Goal: Task Accomplishment & Management: Use online tool/utility

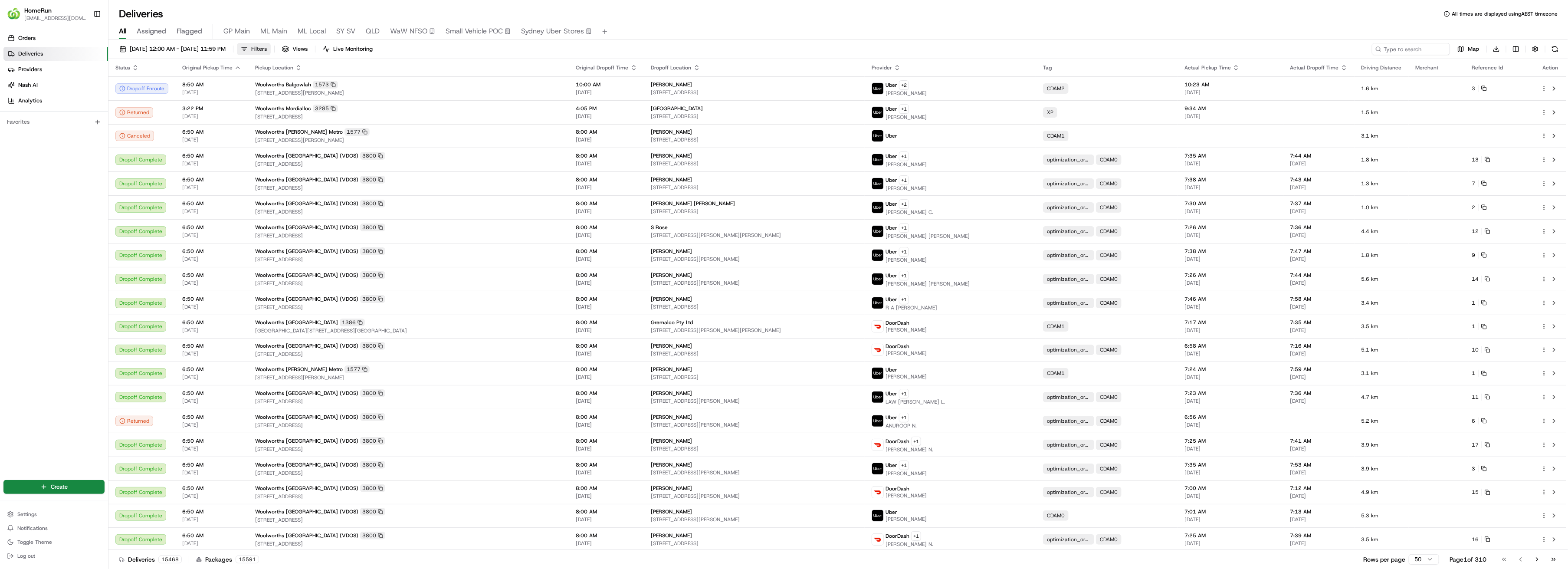
click at [267, 48] on span "Filters" at bounding box center [259, 49] width 16 height 8
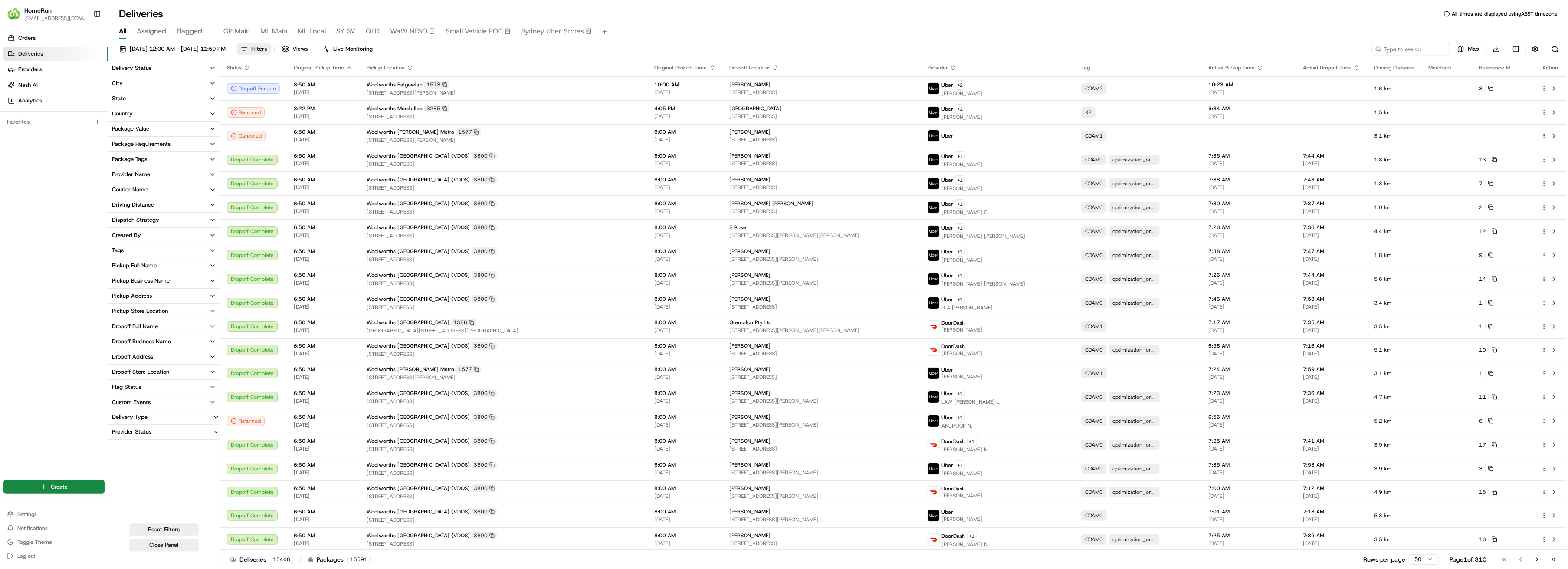
click at [212, 96] on icon "button" at bounding box center [212, 98] width 7 height 7
click at [113, 141] on button "VIC" at bounding box center [113, 139] width 7 height 7
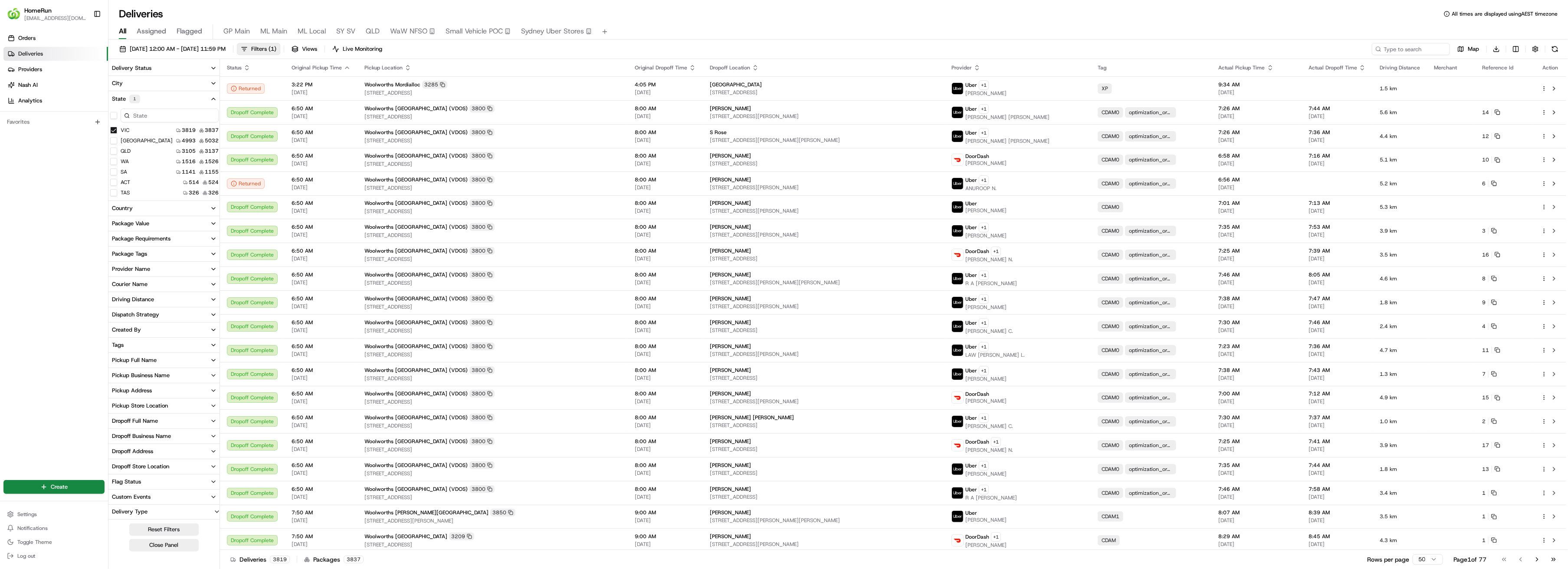
click at [211, 404] on icon "button" at bounding box center [213, 404] width 7 height 7
click at [176, 419] on input at bounding box center [169, 421] width 98 height 14
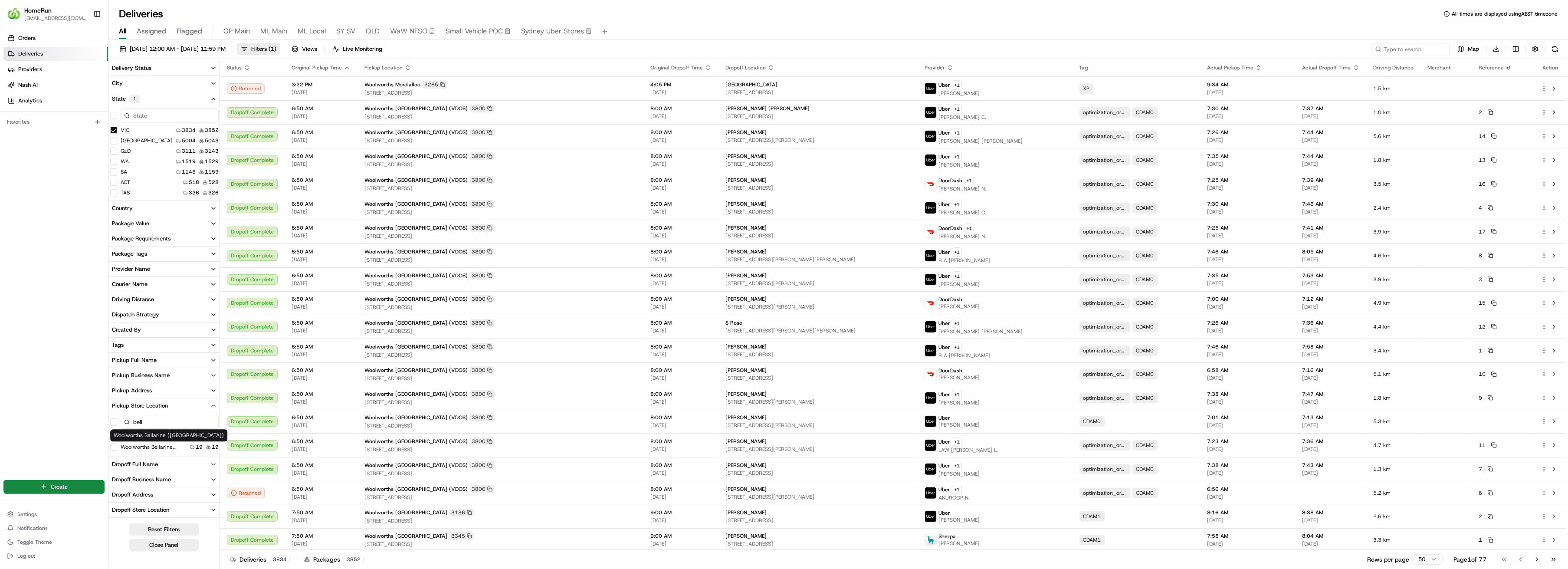
type input "bell"
click at [156, 446] on label "Woolworths Bellarine ([GEOGRAPHIC_DATA])" at bounding box center [153, 446] width 66 height 7
click at [117, 446] on button "Woolworths Bellarine ([GEOGRAPHIC_DATA])" at bounding box center [113, 446] width 7 height 7
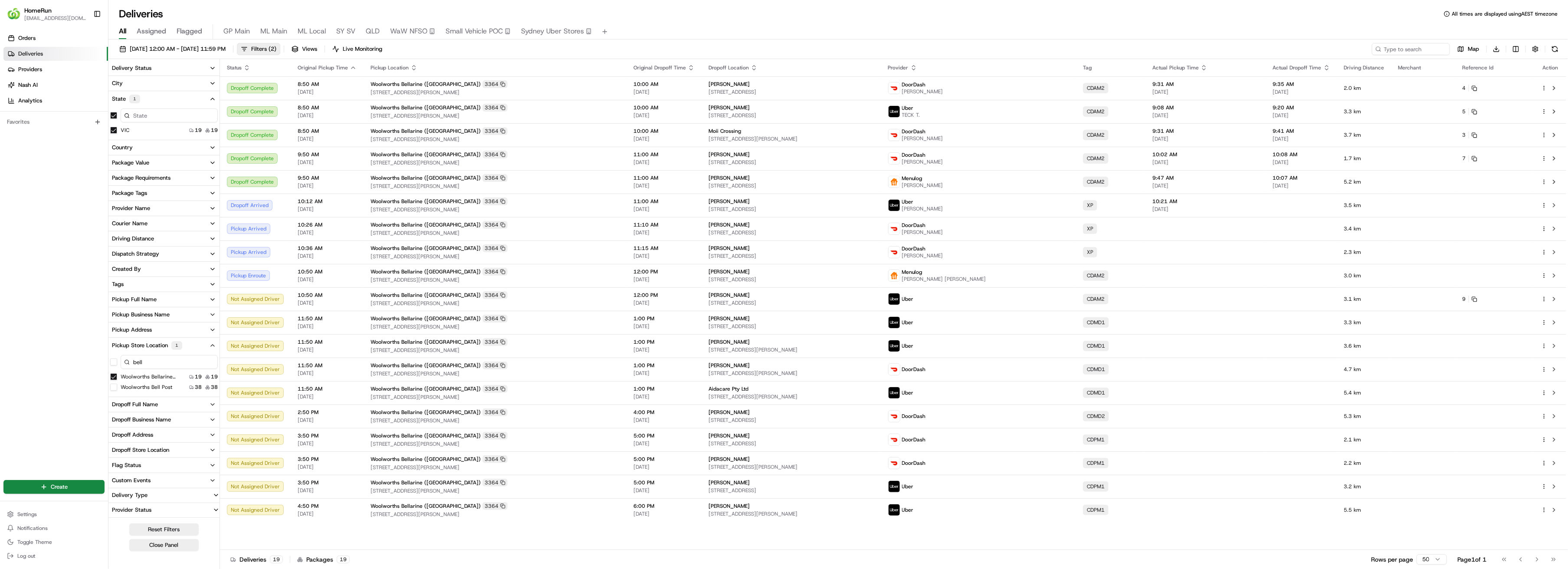
click at [212, 206] on icon "button" at bounding box center [212, 208] width 7 height 7
click at [115, 261] on button "Menulog" at bounding box center [113, 260] width 7 height 7
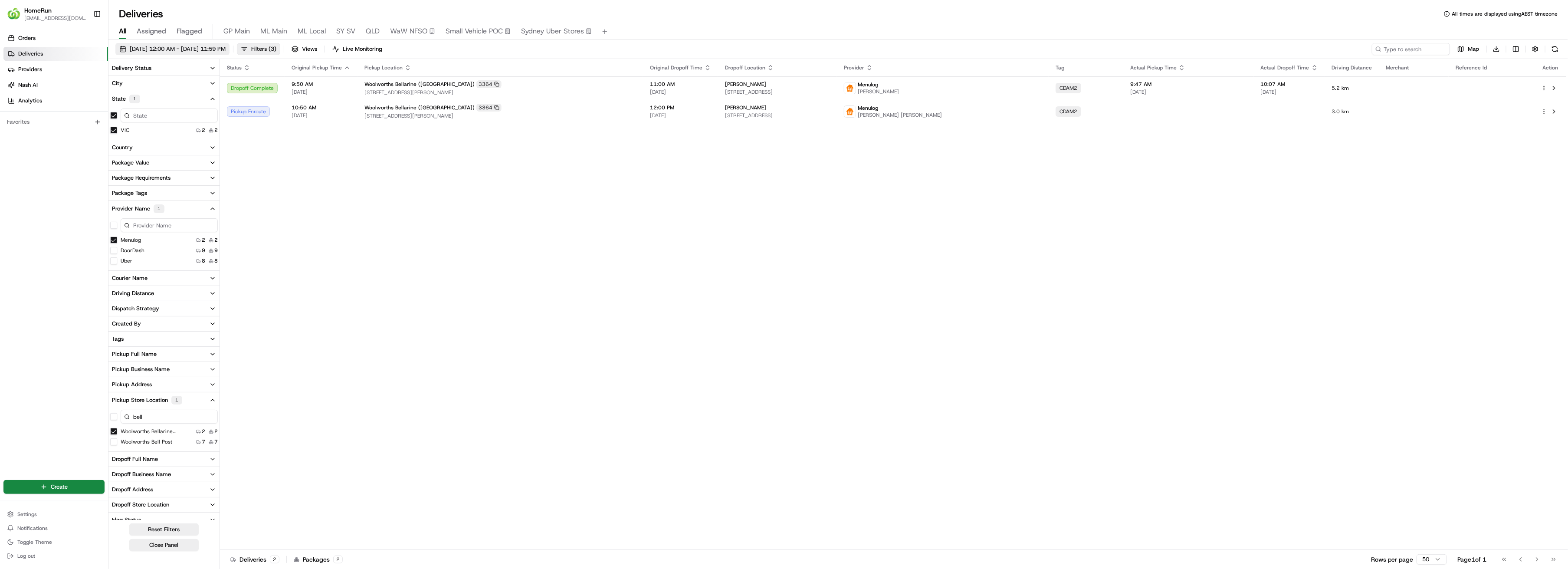
click at [182, 49] on span "[DATE] 12:00 AM - [DATE] 11:59 PM" at bounding box center [178, 49] width 96 height 8
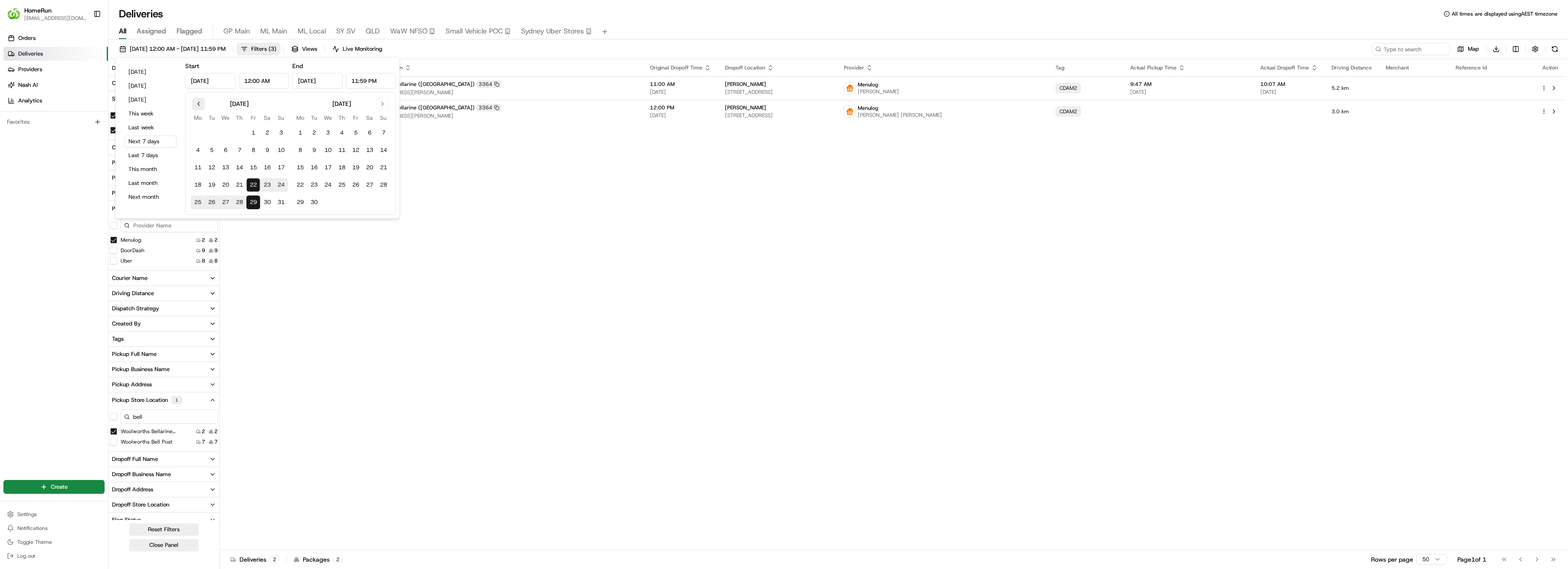
click at [198, 105] on button "Go to previous month" at bounding box center [199, 103] width 12 height 12
click at [280, 133] on button "1" at bounding box center [280, 133] width 14 height 14
type input "[DATE]"
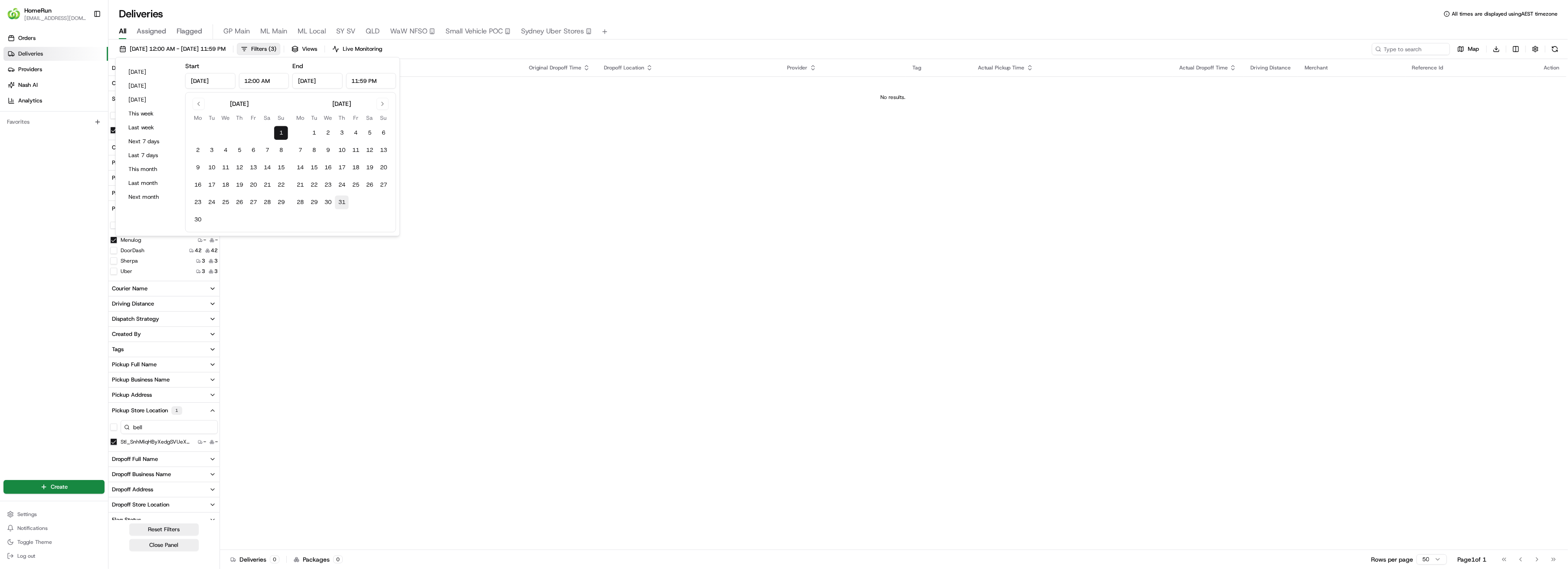
click at [340, 204] on button "31" at bounding box center [342, 201] width 14 height 14
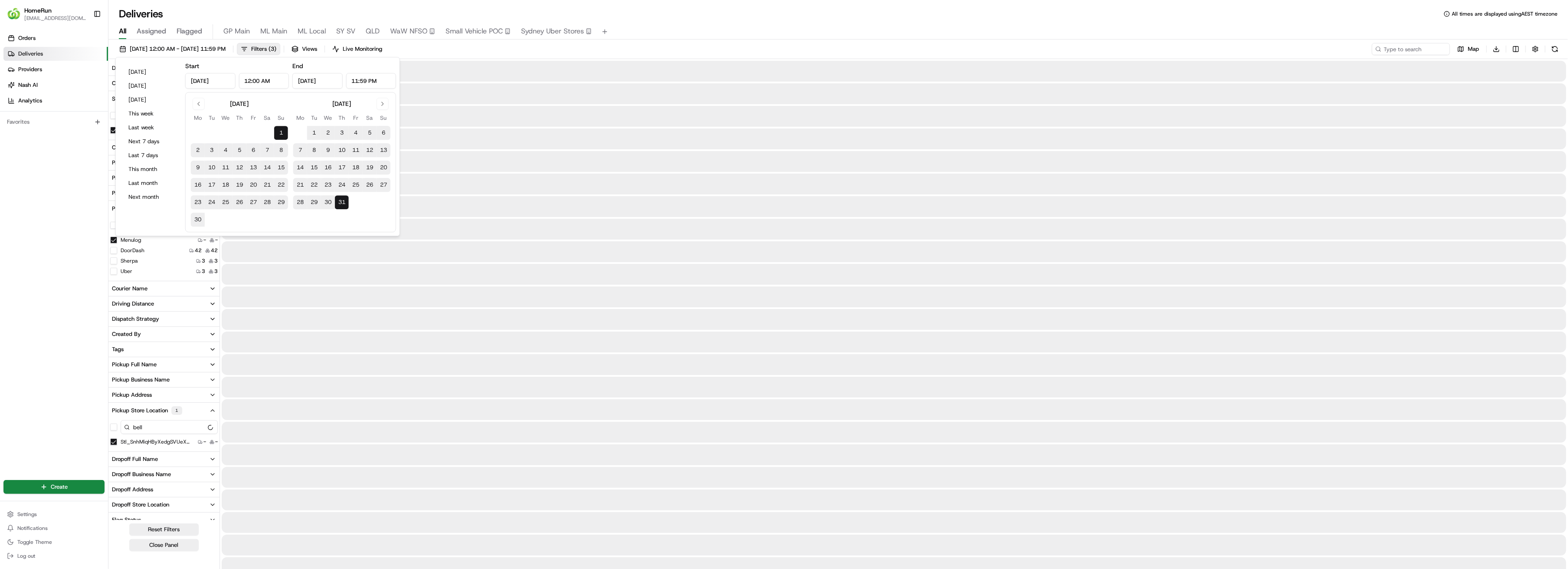
type input "[DATE]"
